Goal: Find contact information: Find contact information

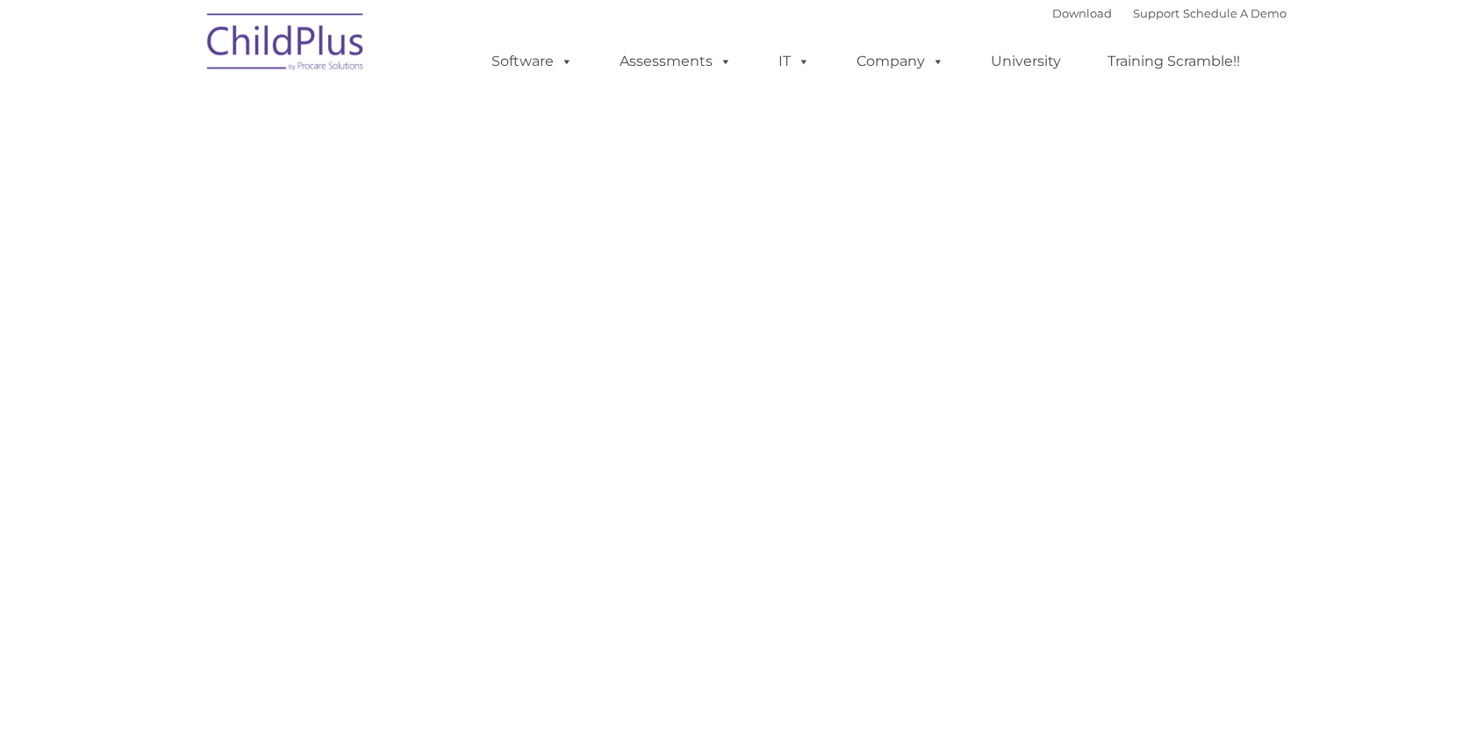
select select "MEDIUM"
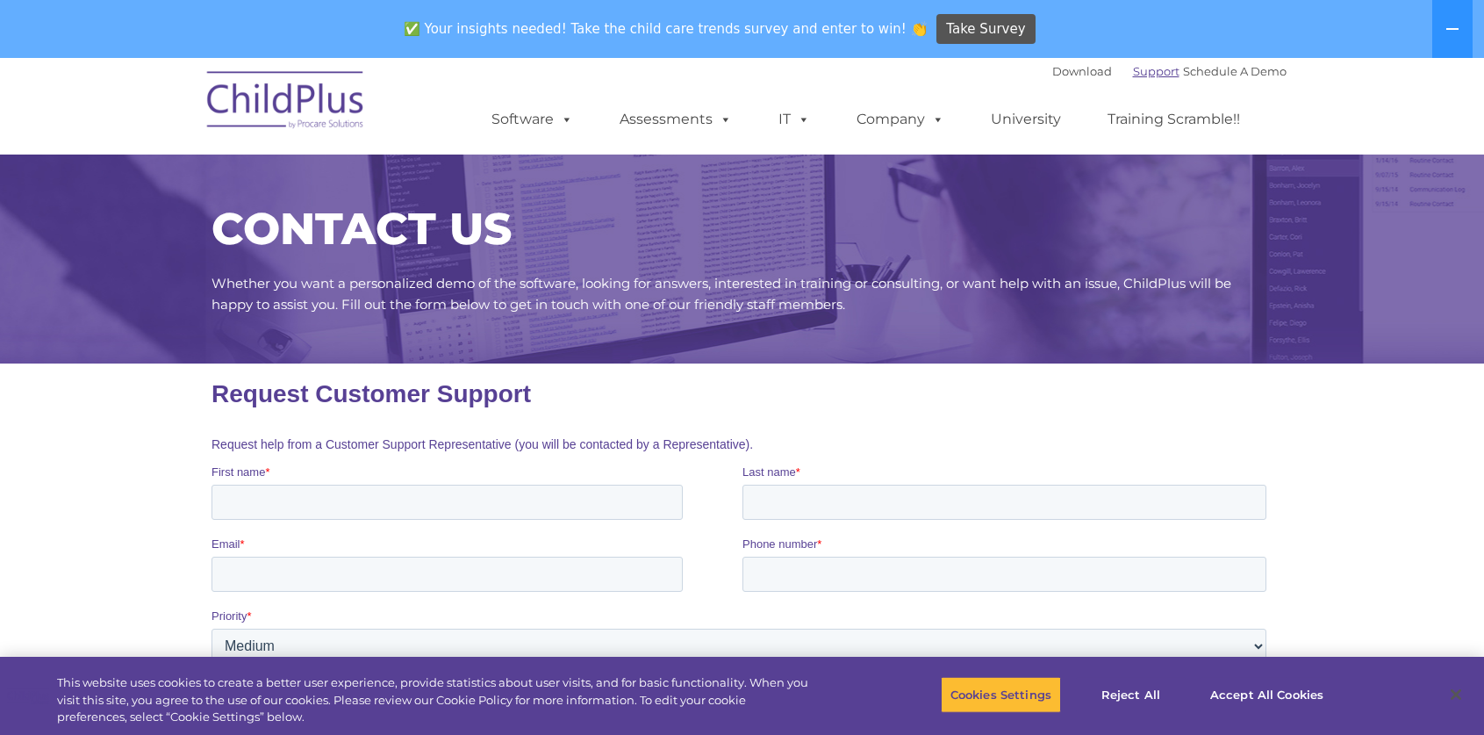
click at [1133, 67] on link "Support" at bounding box center [1156, 71] width 47 height 14
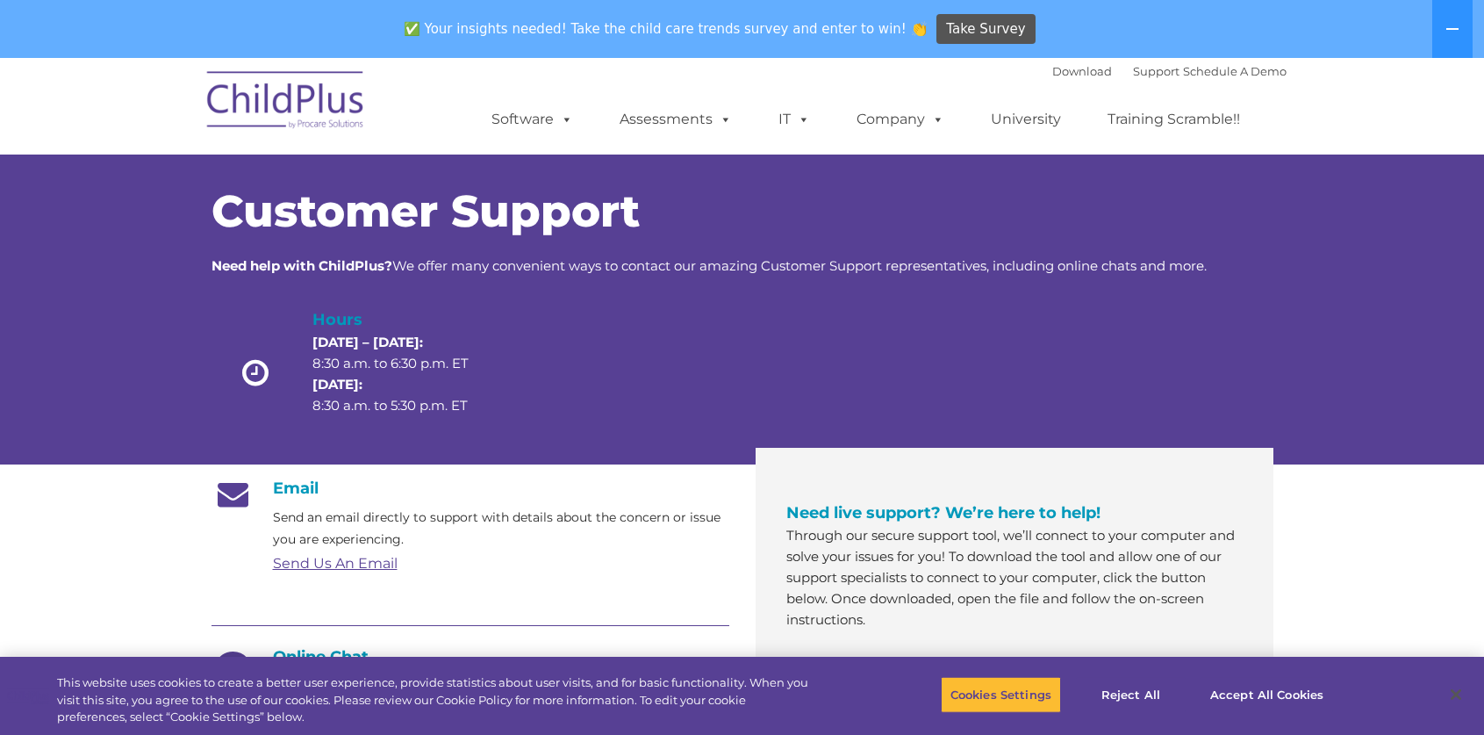
click at [341, 506] on div "Email Send an email directly to support with details about the concern or issue…" at bounding box center [471, 514] width 518 height 72
click at [340, 573] on div "Send Us An Email" at bounding box center [501, 563] width 456 height 26
click at [341, 557] on link "Send Us An Email" at bounding box center [335, 563] width 125 height 17
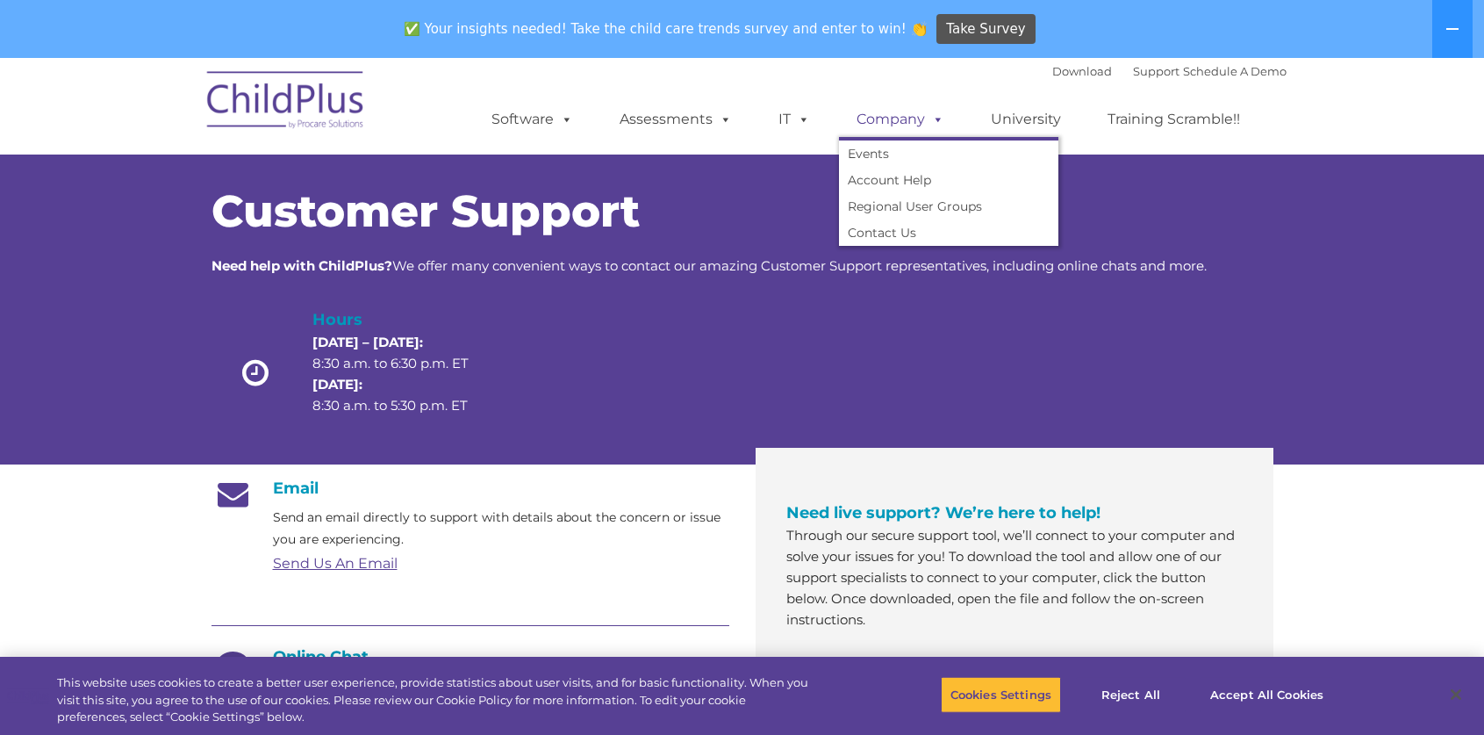
click at [905, 116] on link "Company" at bounding box center [900, 119] width 123 height 35
click at [892, 233] on link "Contact Us" at bounding box center [948, 232] width 219 height 26
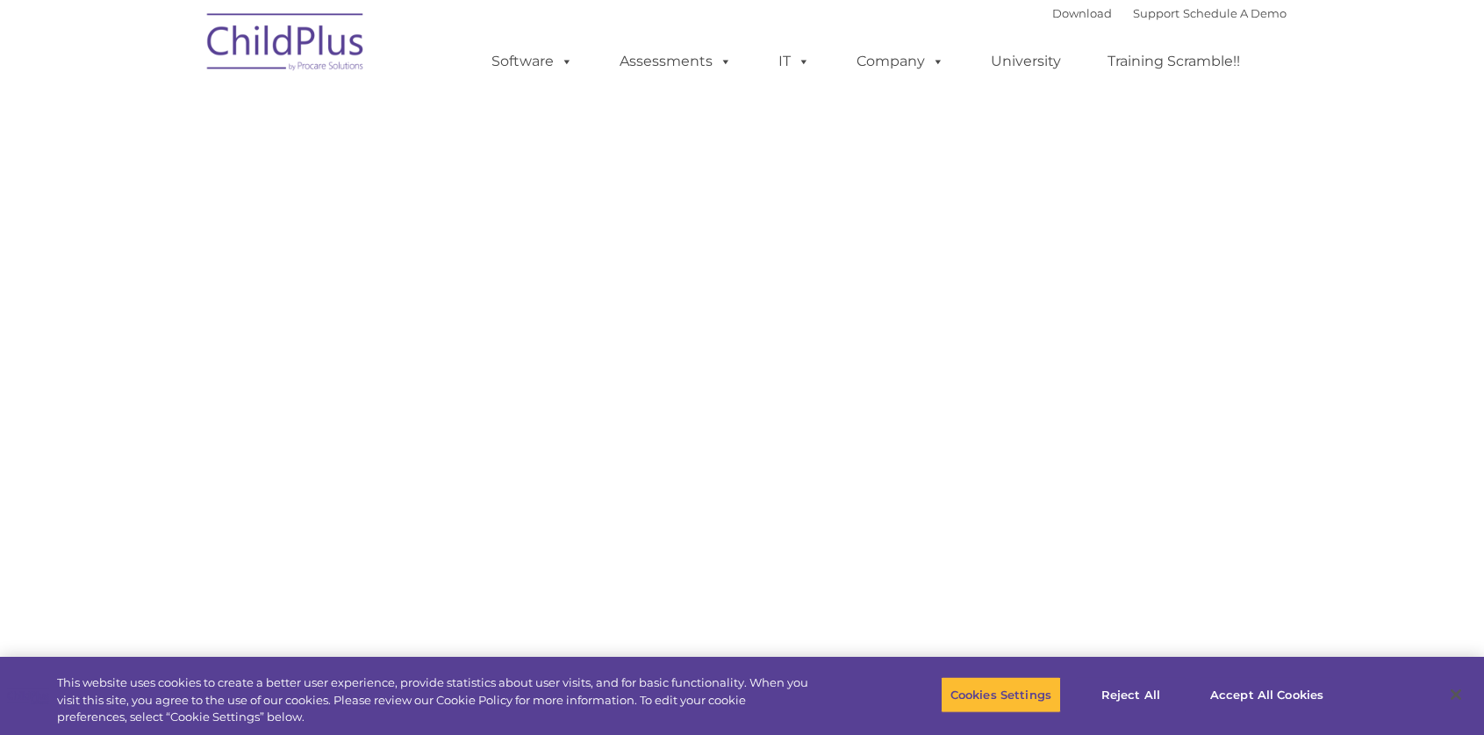
select select "MEDIUM"
